Goal: Task Accomplishment & Management: Manage account settings

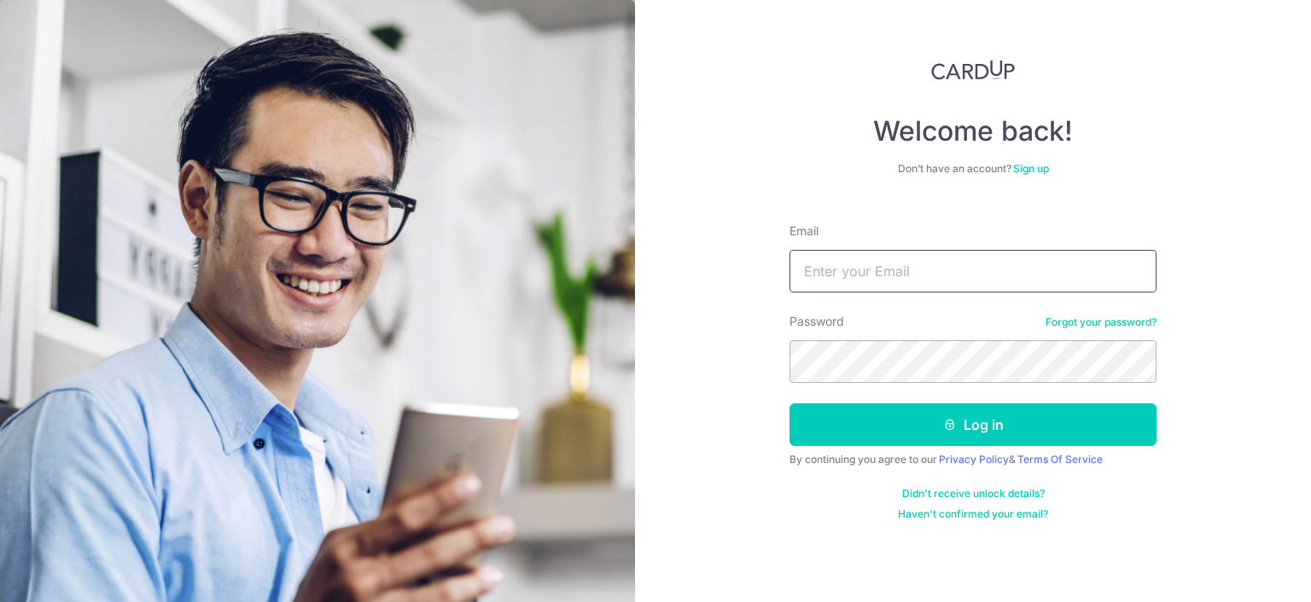
click at [929, 279] on input "Email" at bounding box center [972, 271] width 367 height 43
type input "[EMAIL_ADDRESS][DOMAIN_NAME]"
click at [789, 404] on button "Log in" at bounding box center [972, 425] width 367 height 43
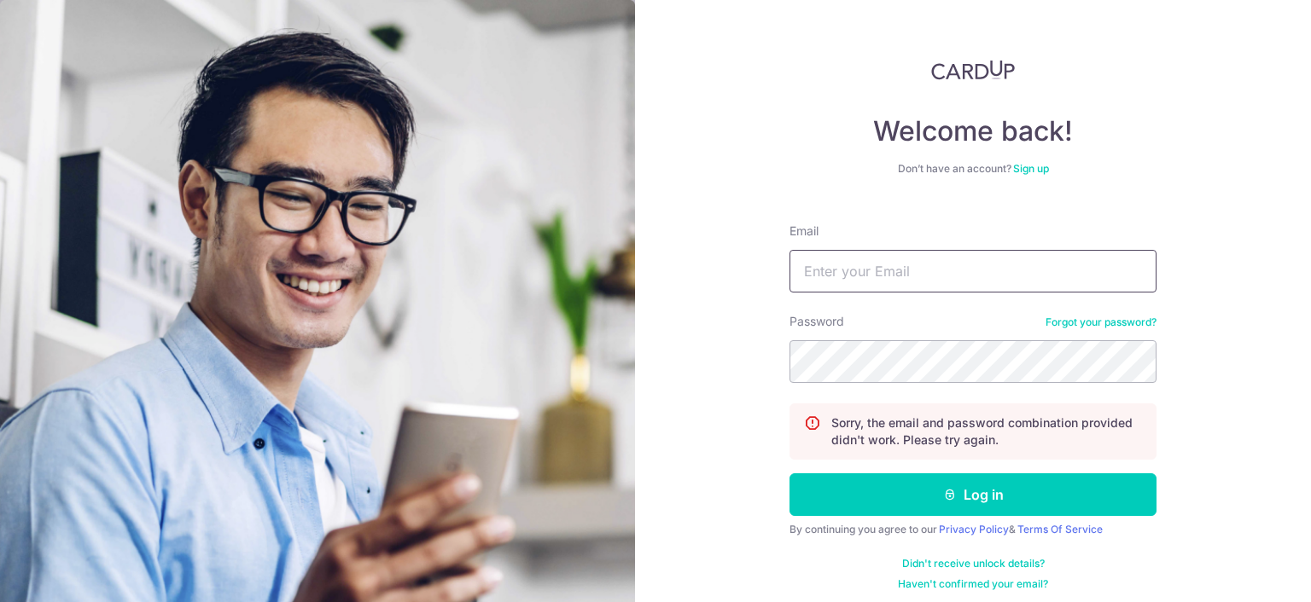
click at [921, 268] on input "Email" at bounding box center [972, 271] width 367 height 43
type input "[EMAIL_ADDRESS][DOMAIN_NAME]"
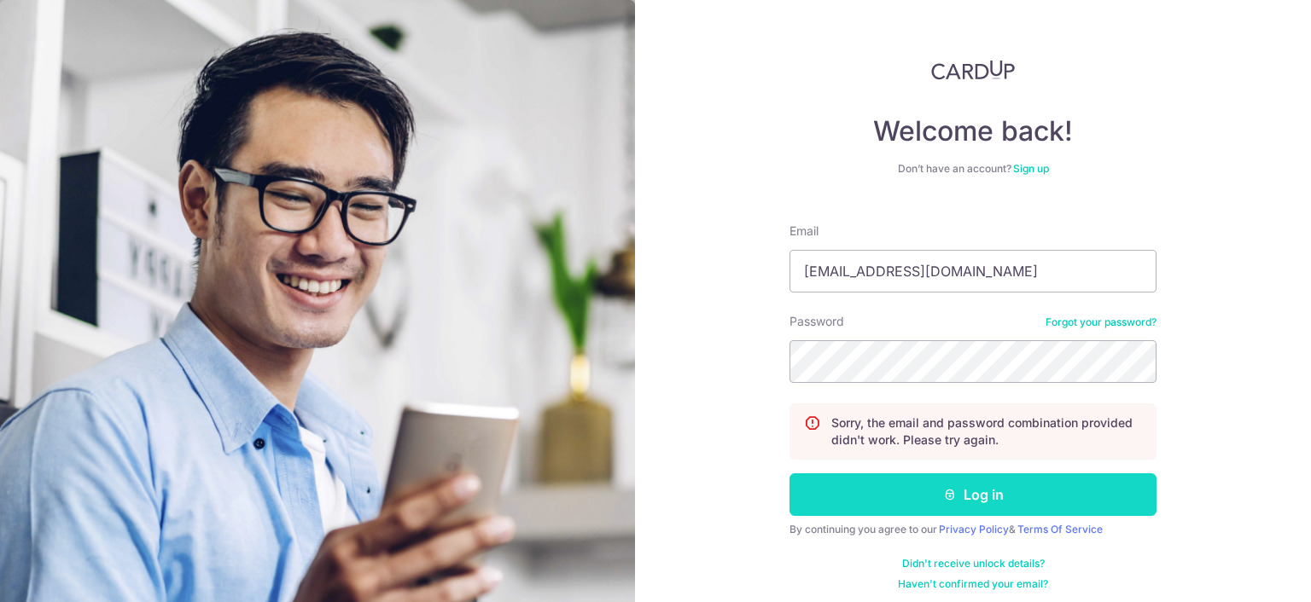
click at [862, 506] on button "Log in" at bounding box center [972, 495] width 367 height 43
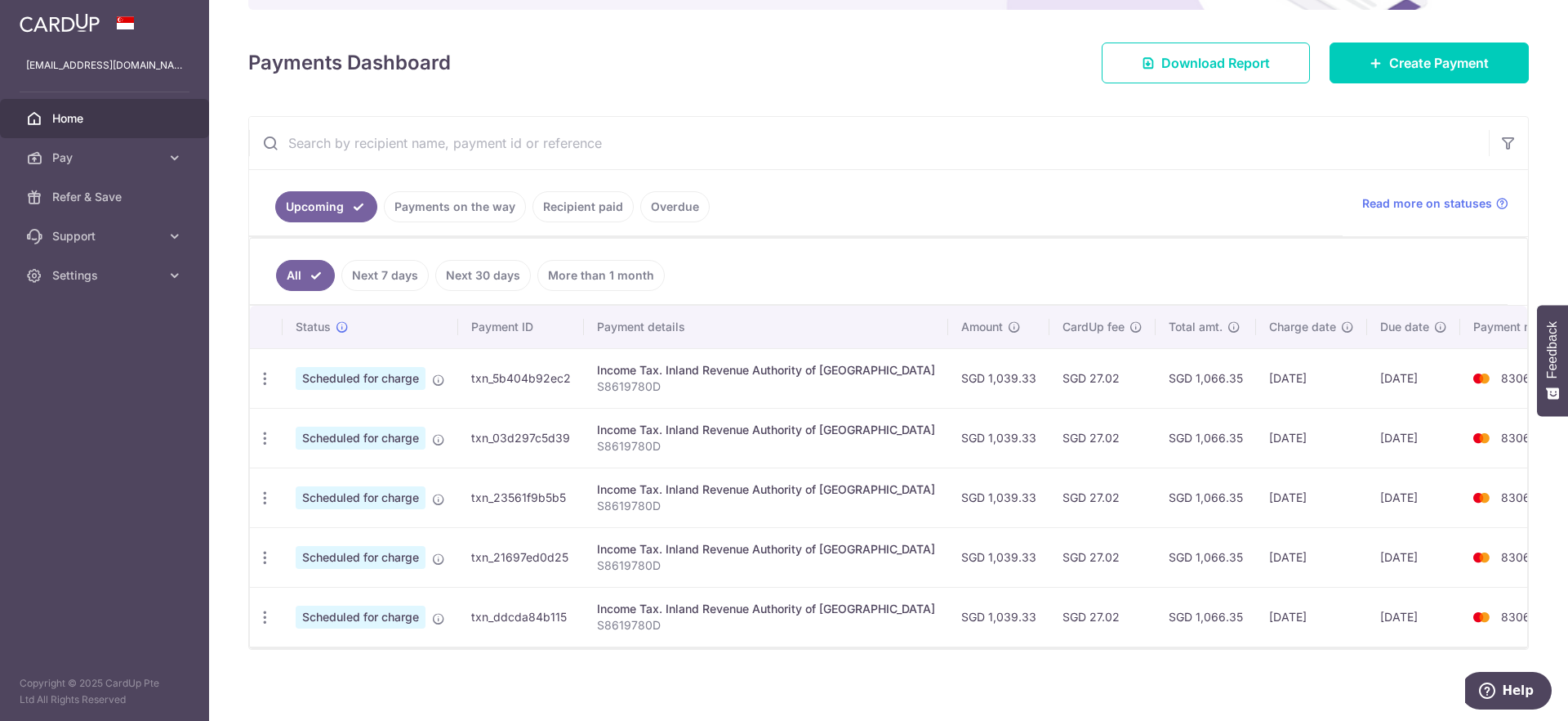
scroll to position [205, 0]
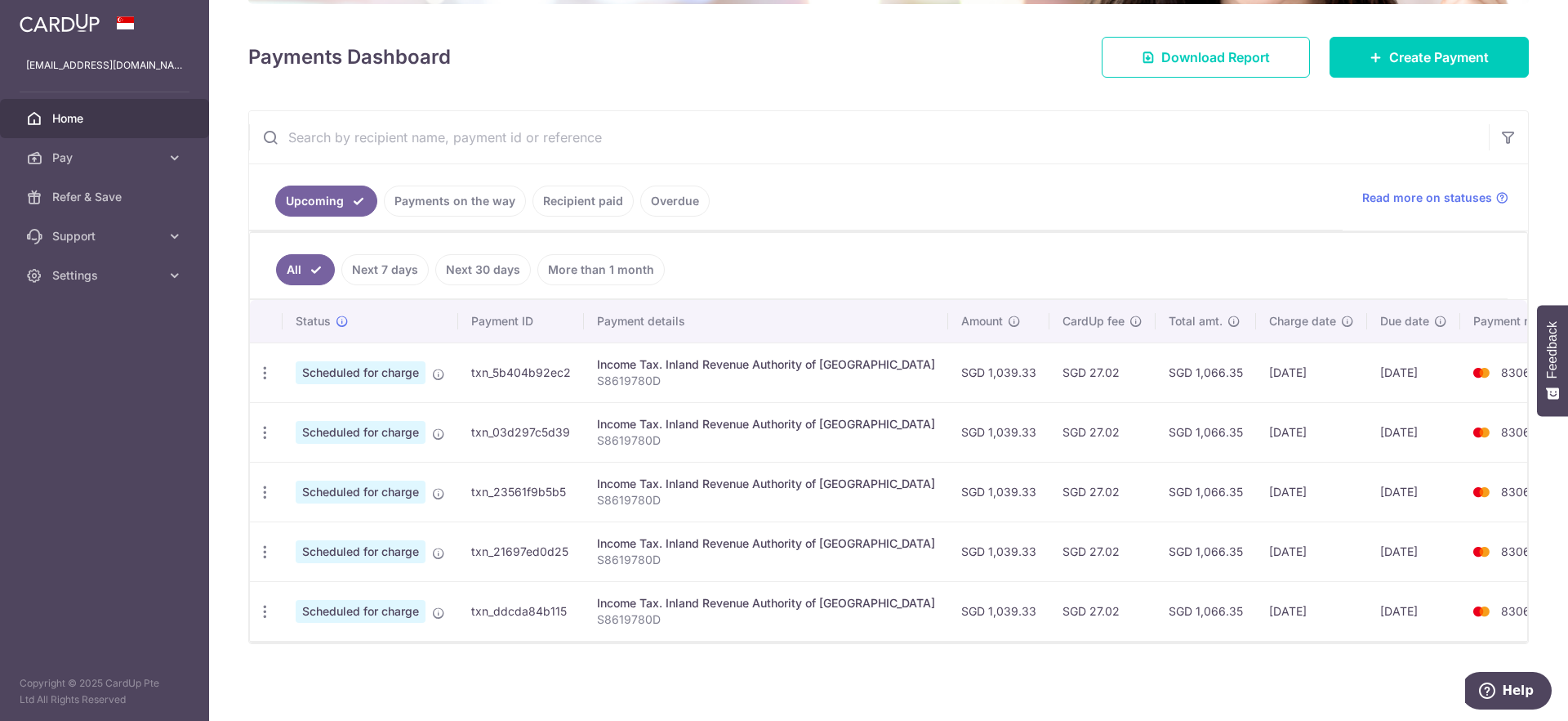
click at [100, 554] on aside "[EMAIL_ADDRESS][DOMAIN_NAME] Home Pay Payments Recipients Cards Refer & Save Su…" at bounding box center [104, 360] width 209 height 721
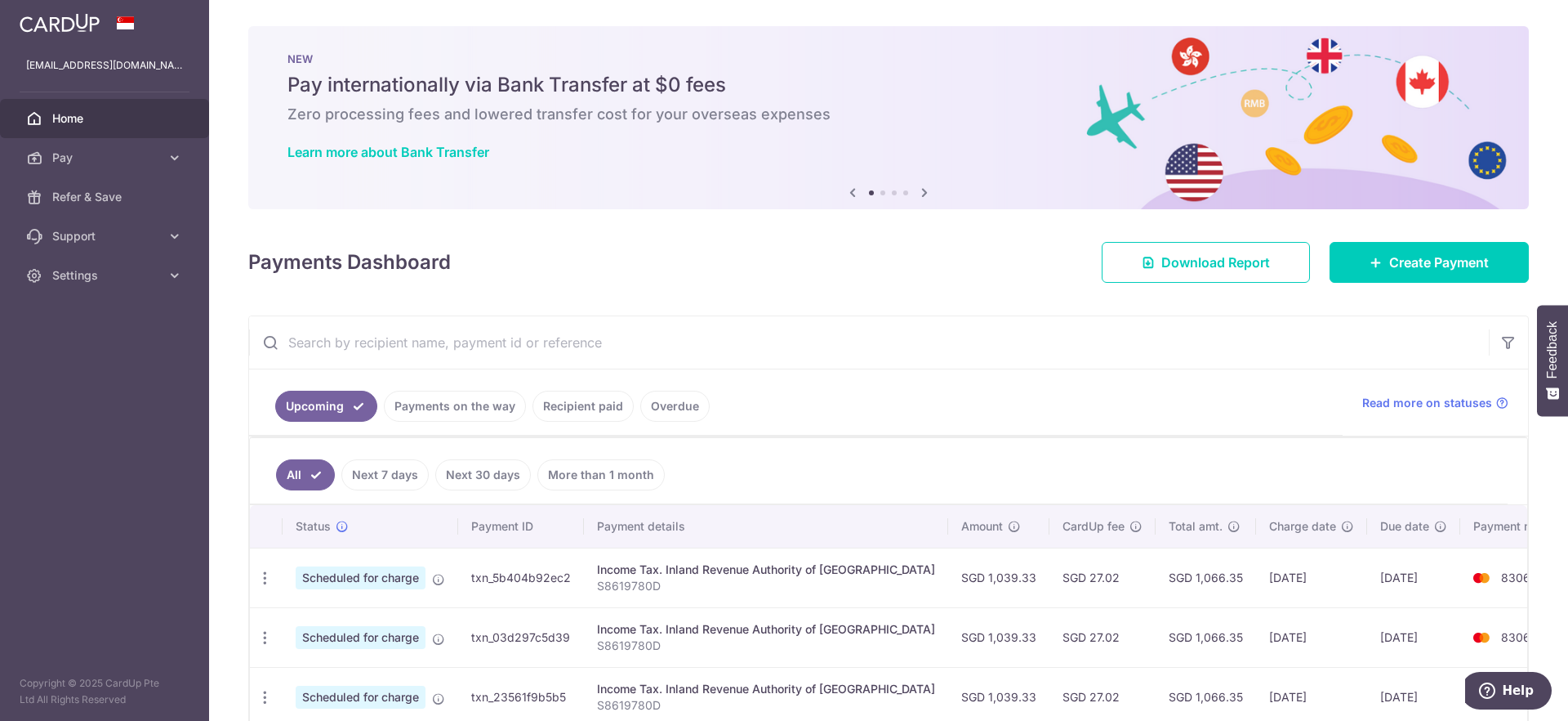
scroll to position [0, 0]
click at [75, 274] on span "Settings" at bounding box center [106, 275] width 108 height 16
